Goal: Task Accomplishment & Management: Complete application form

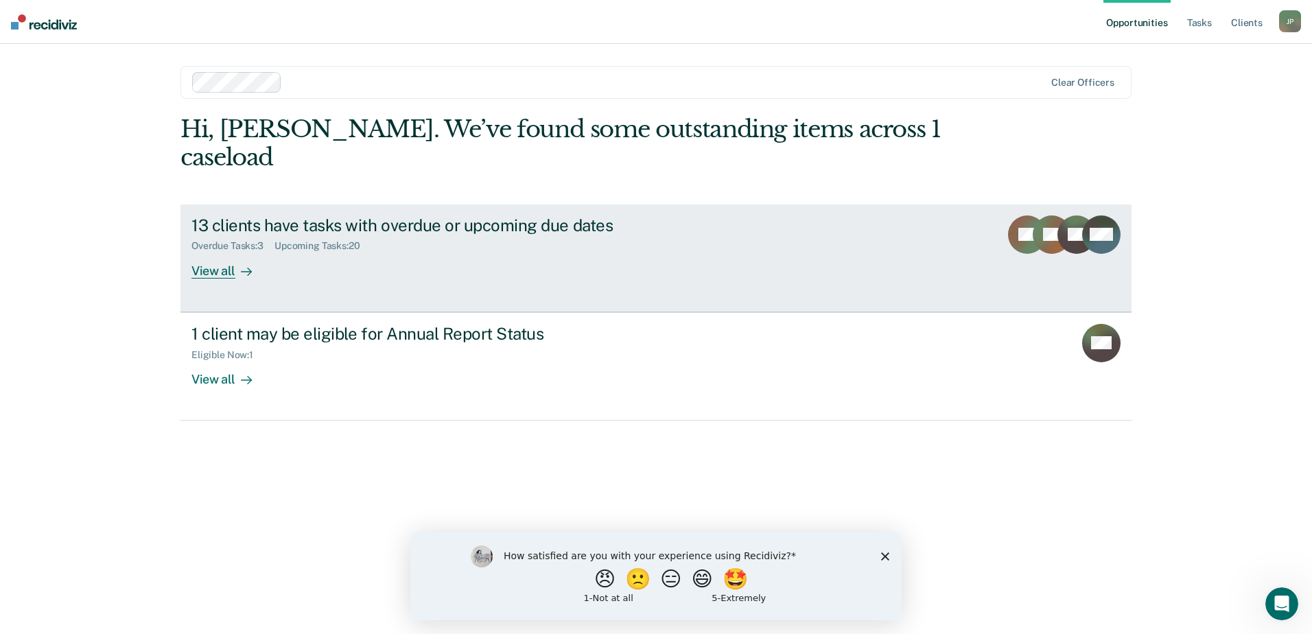
click at [406, 215] on div "13 clients have tasks with overdue or upcoming due dates" at bounding box center [432, 225] width 482 height 20
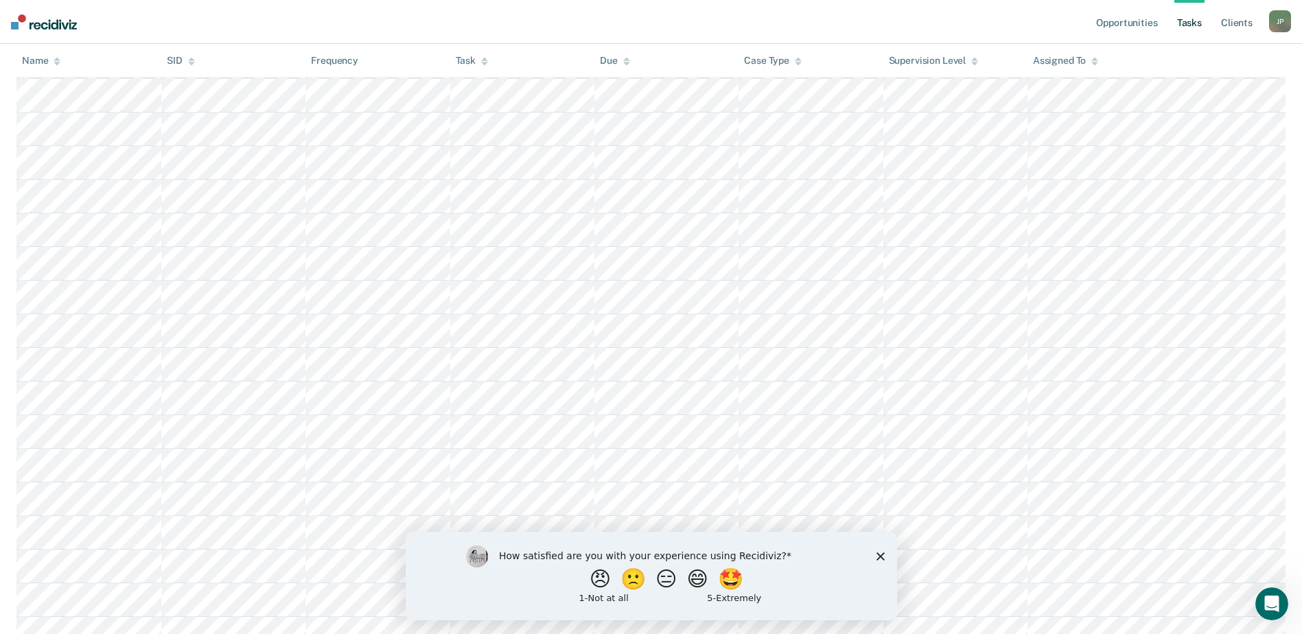
scroll to position [412, 0]
click at [880, 557] on icon "Close survey" at bounding box center [880, 556] width 8 height 8
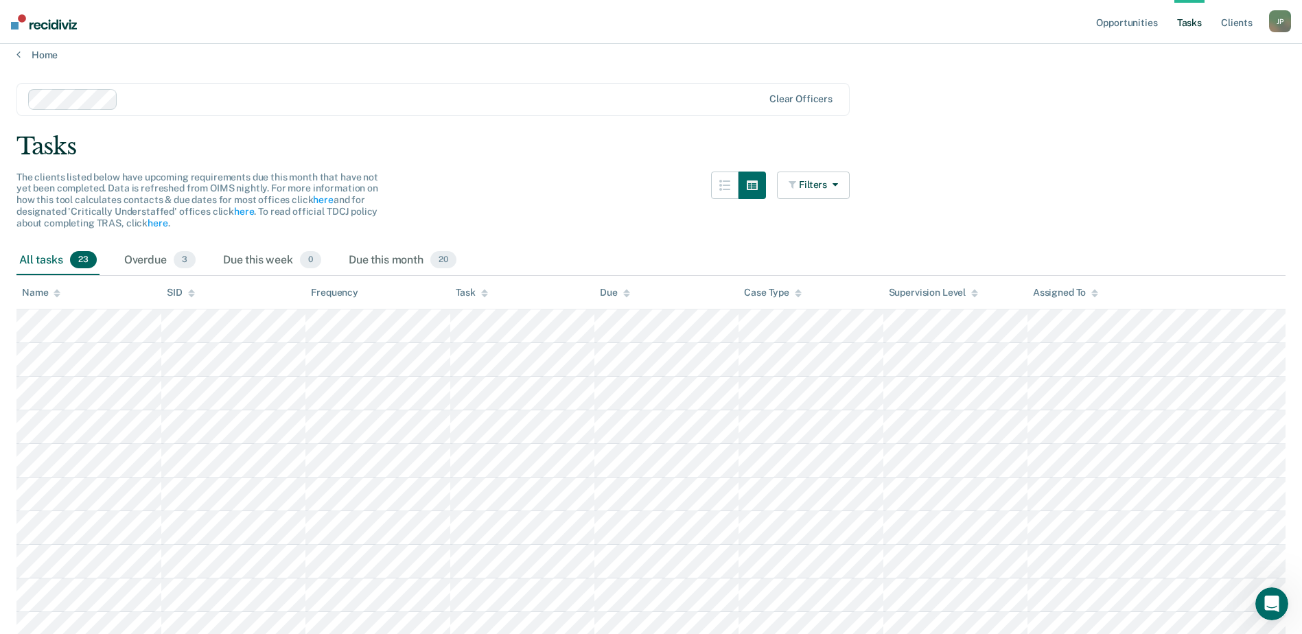
scroll to position [0, 0]
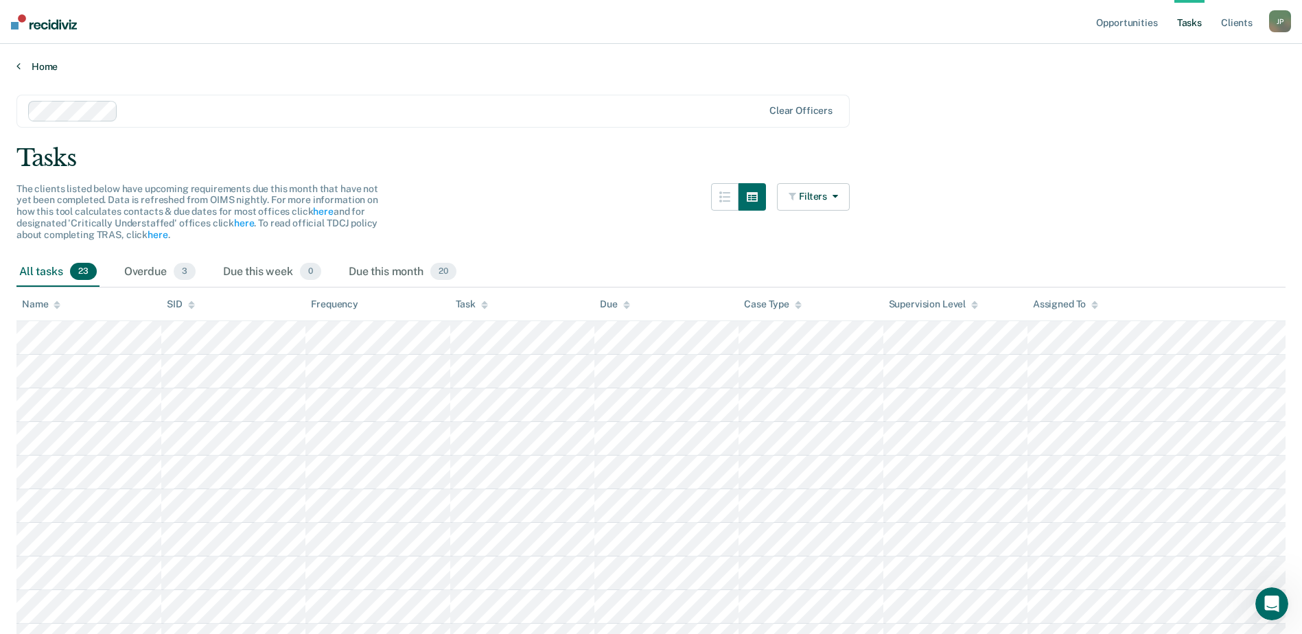
click at [19, 66] on icon at bounding box center [18, 65] width 4 height 11
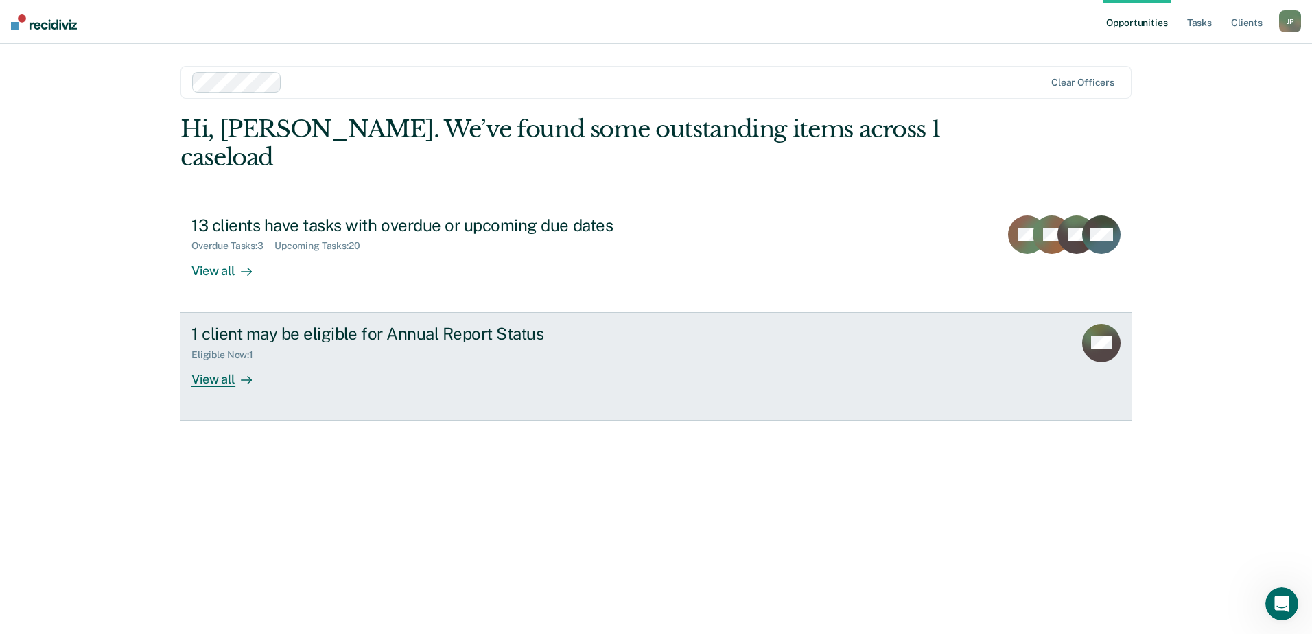
click at [372, 336] on div "1 client may be eligible for Annual Report Status Eligible Now : 1 View all" at bounding box center [448, 355] width 515 height 63
